Goal: Task Accomplishment & Management: Manage account settings

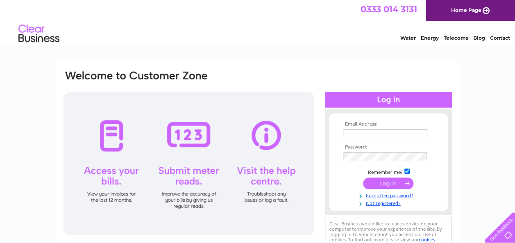
type input "kayscountrystore@btconnect.com"
click at [385, 183] on input "submit" at bounding box center [388, 183] width 50 height 11
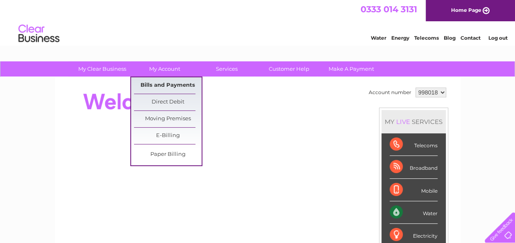
click at [168, 85] on link "Bills and Payments" at bounding box center [168, 85] width 68 height 16
click at [170, 88] on link "Bills and Payments" at bounding box center [168, 85] width 68 height 16
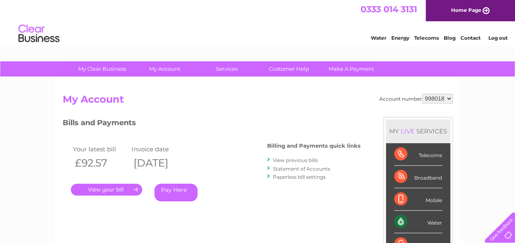
click at [120, 189] on link "." at bounding box center [106, 190] width 71 height 12
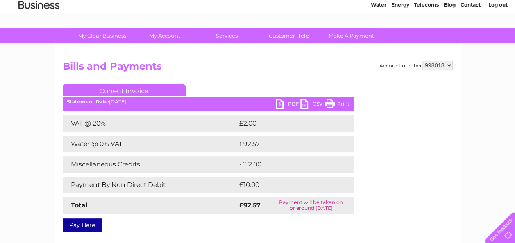
scroll to position [38, 0]
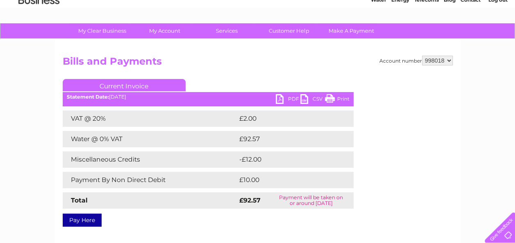
click at [285, 99] on link "PDF" at bounding box center [288, 100] width 25 height 12
